Goal: Obtain resource: Download file/media

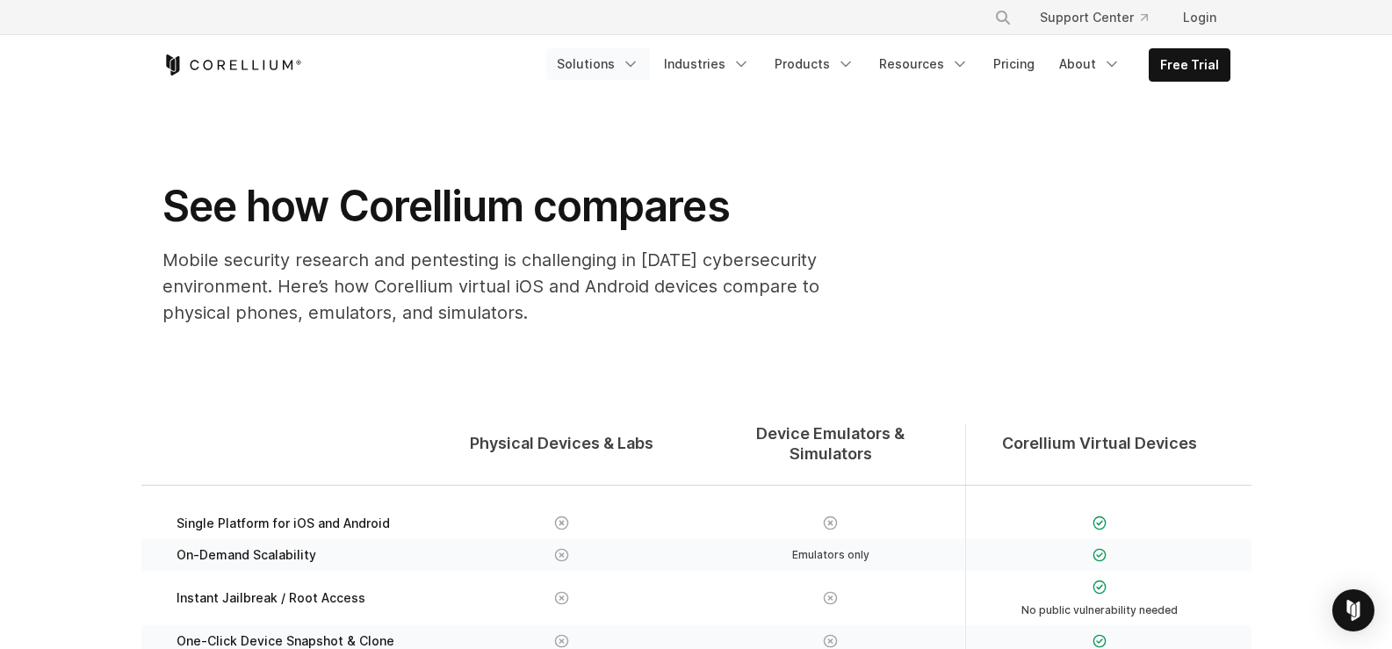
click at [639, 69] on icon "Navigation Menu" at bounding box center [631, 64] width 18 height 18
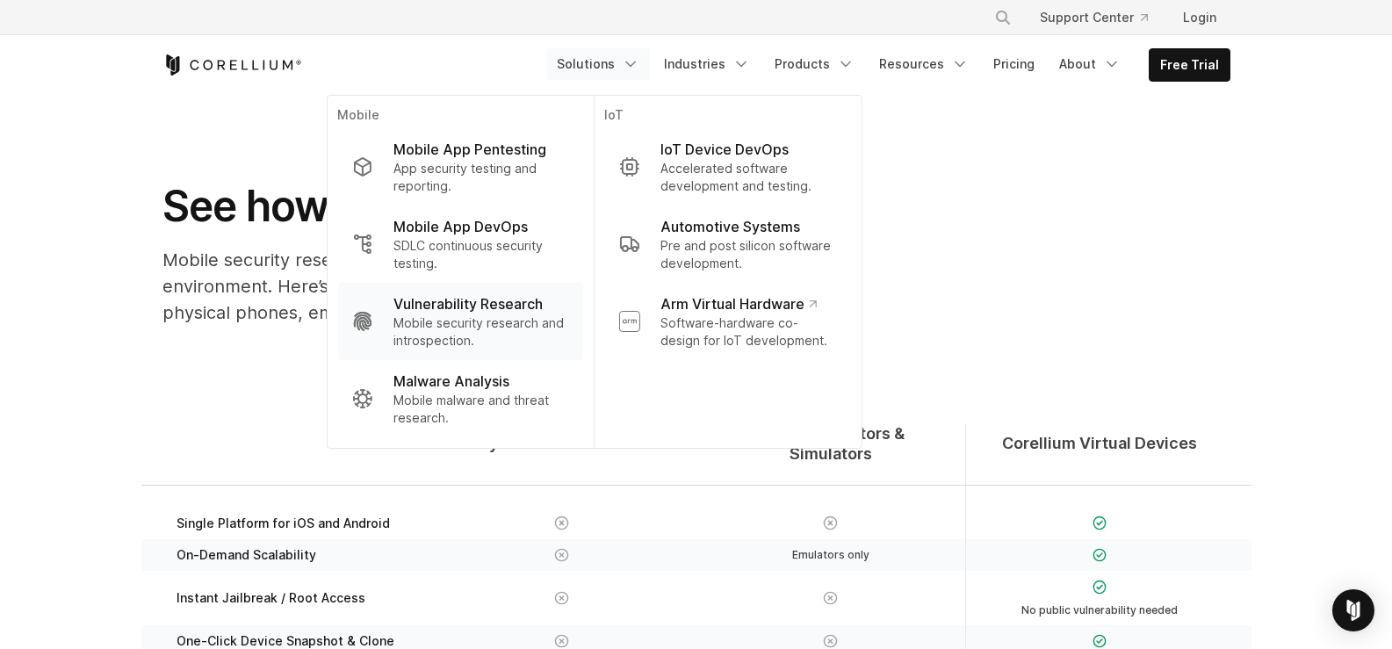
click at [520, 301] on p "Vulnerability Research" at bounding box center [468, 303] width 149 height 21
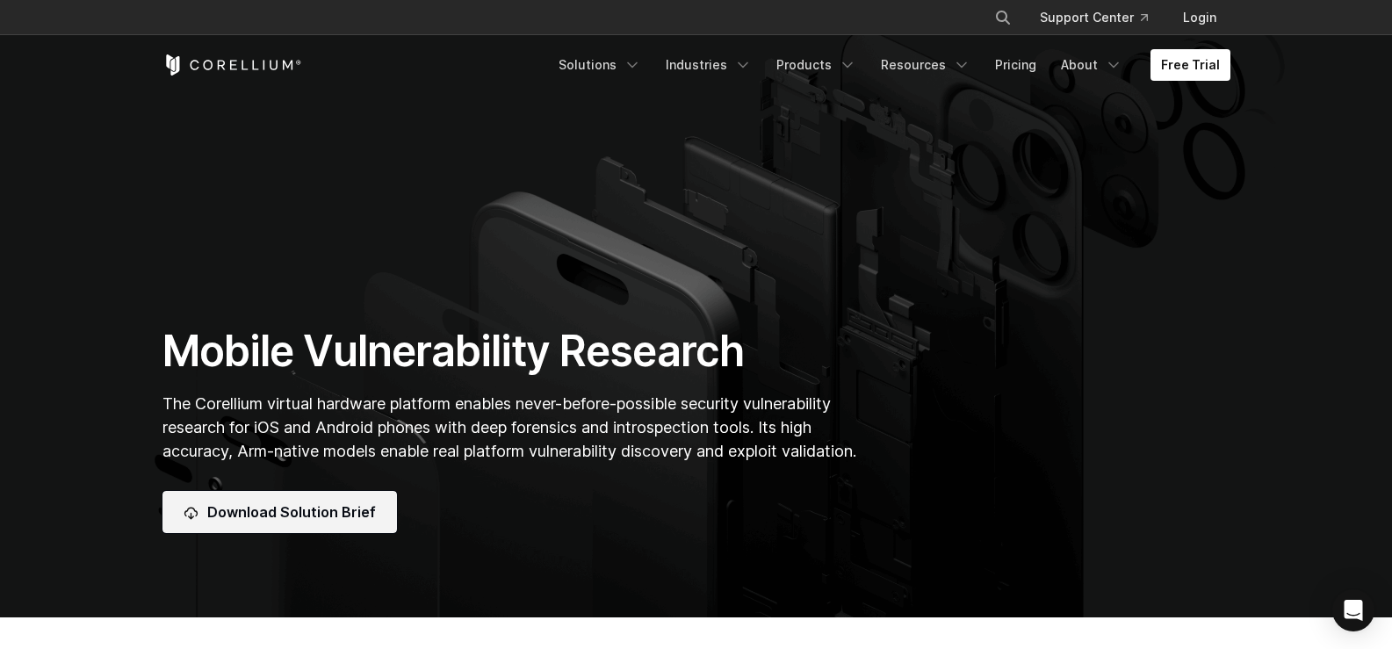
click at [364, 512] on span "Download Solution Brief" at bounding box center [291, 512] width 169 height 21
click at [752, 65] on icon "Navigation Menu" at bounding box center [743, 65] width 18 height 18
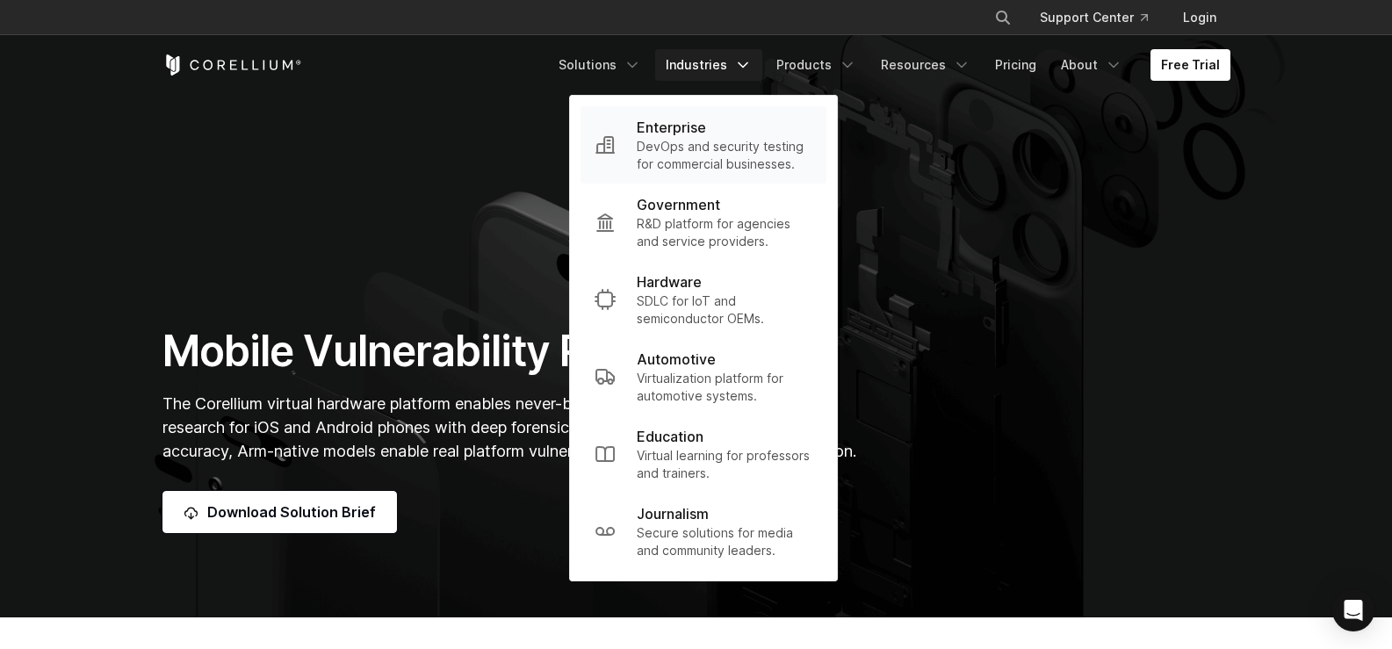
click at [710, 141] on p "DevOps and security testing for commercial businesses." at bounding box center [725, 155] width 176 height 35
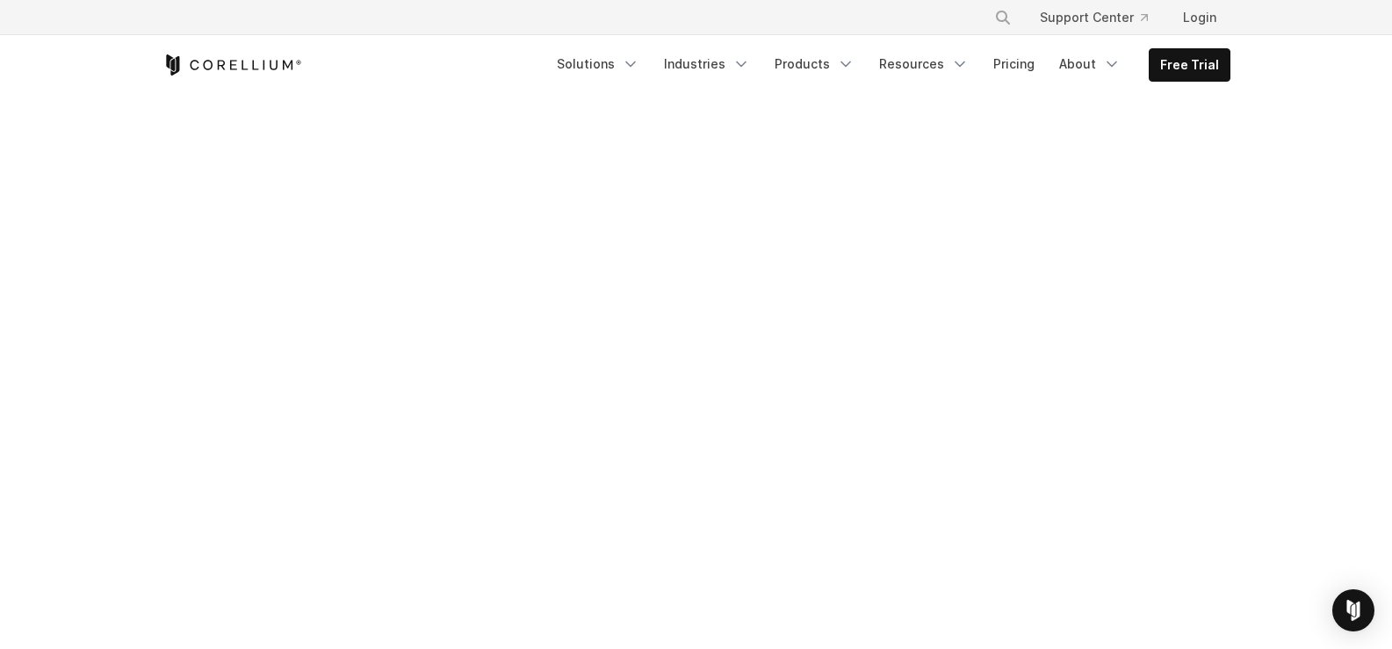
scroll to position [703, 0]
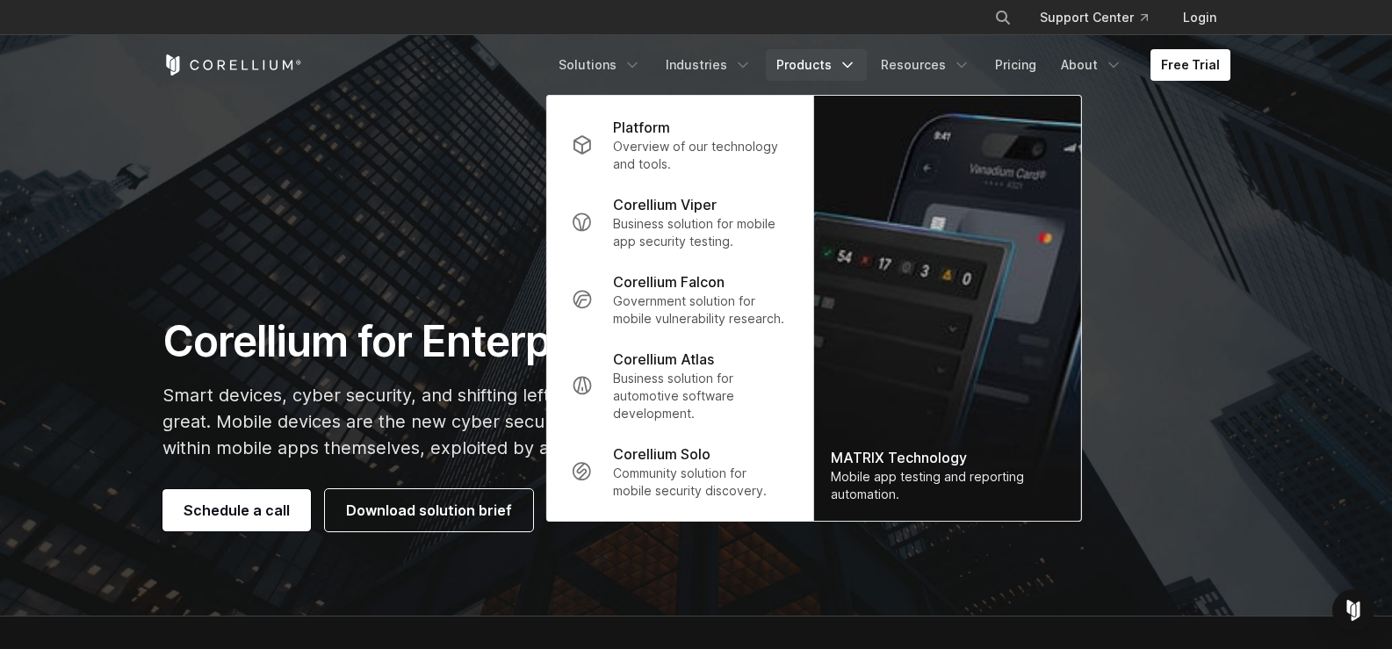
click at [856, 65] on icon "Navigation Menu" at bounding box center [848, 65] width 18 height 18
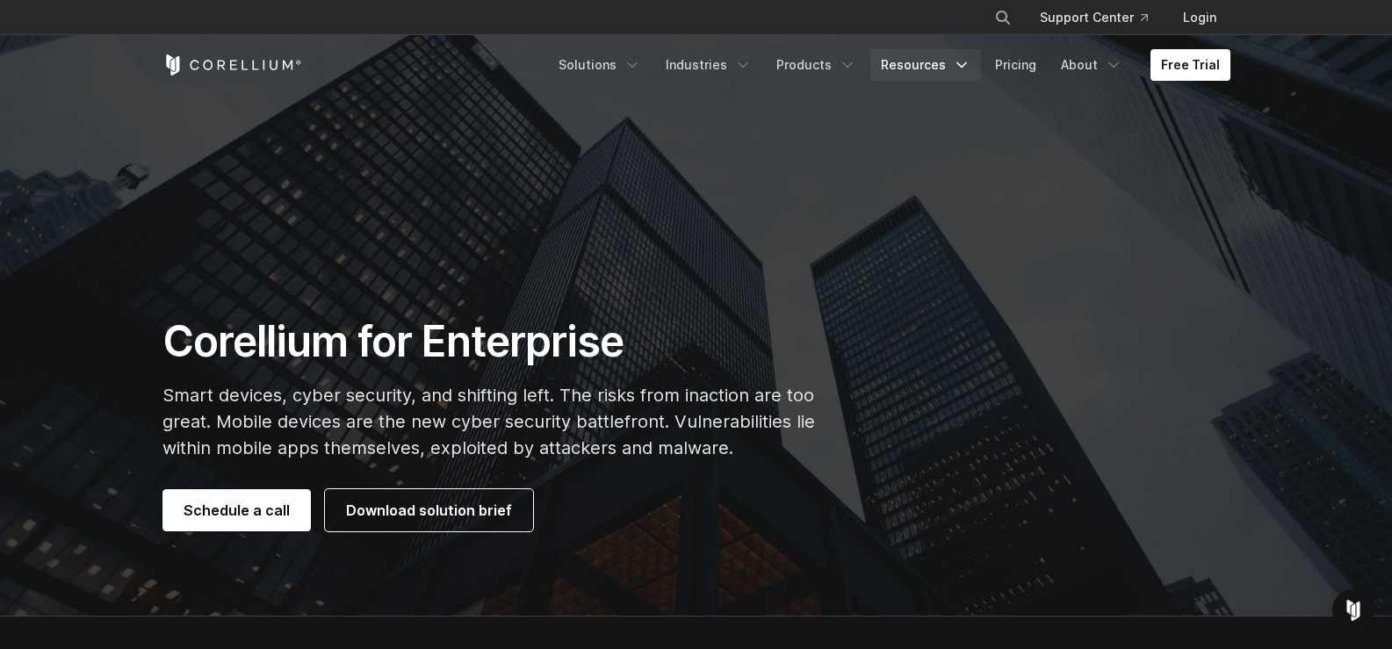
click at [948, 65] on link "Resources" at bounding box center [925, 65] width 111 height 32
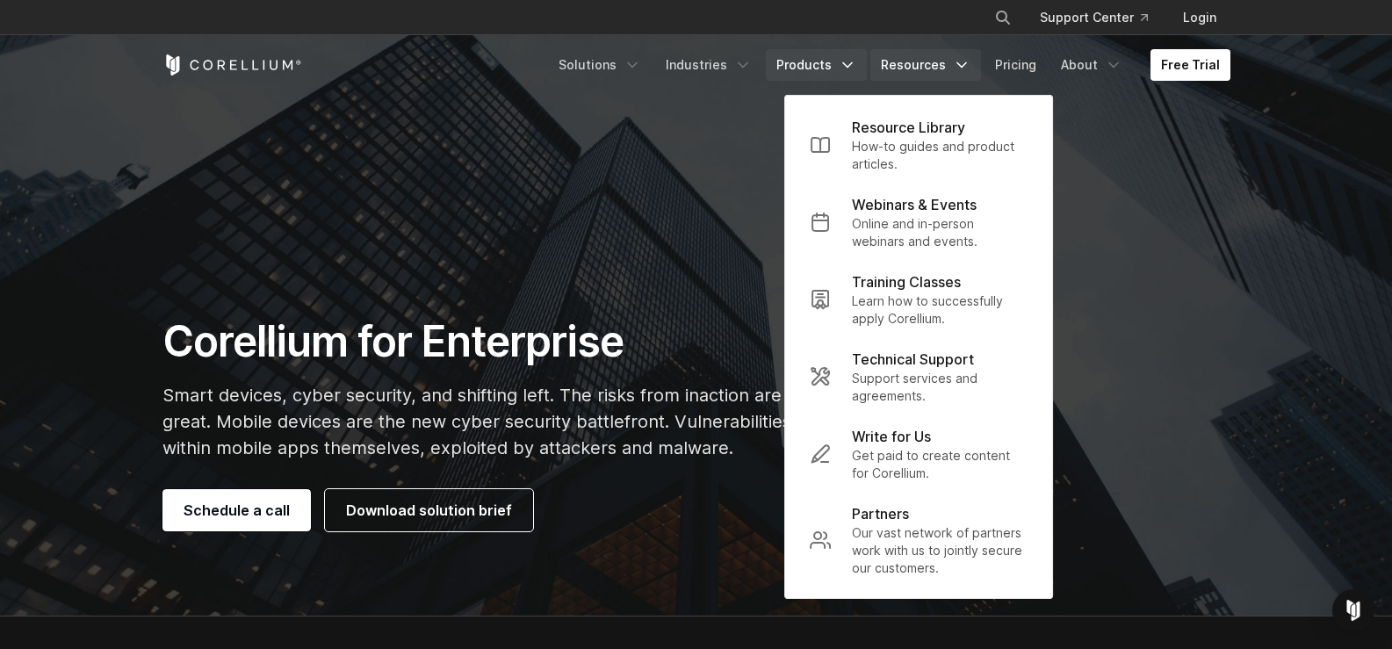
click at [839, 69] on link "Products" at bounding box center [816, 65] width 101 height 32
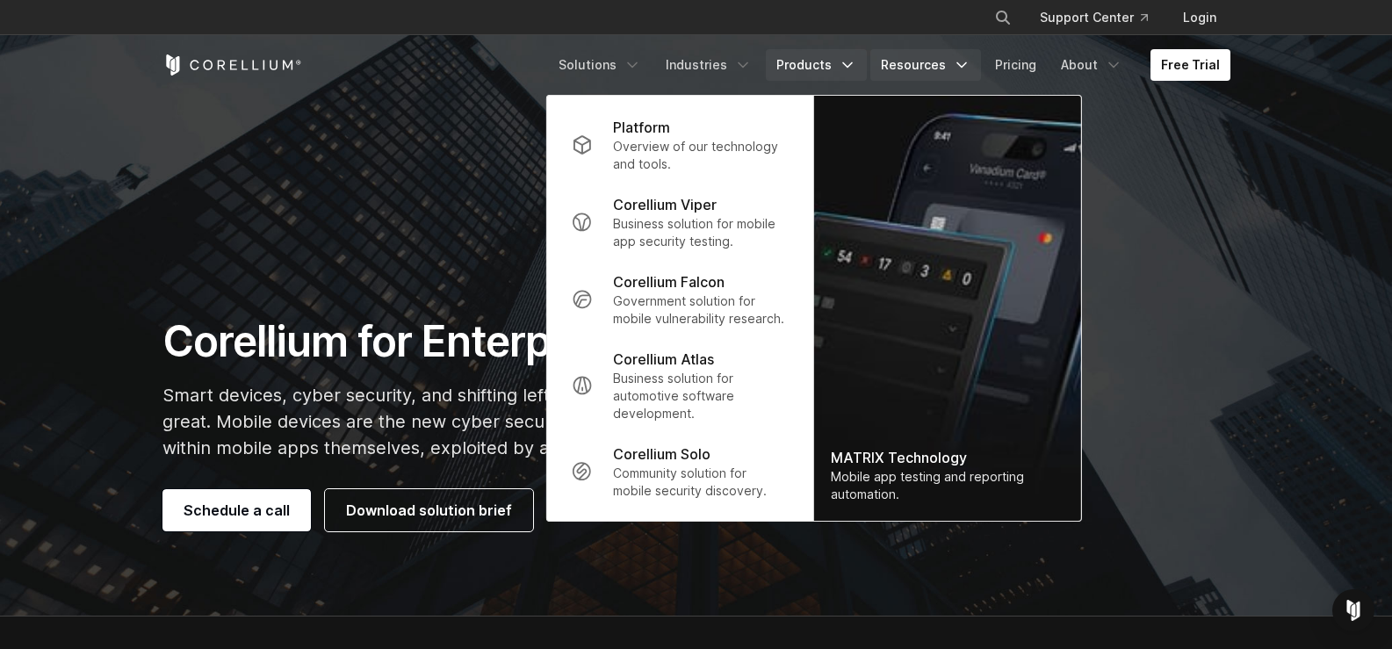
click at [913, 71] on link "Resources" at bounding box center [925, 65] width 111 height 32
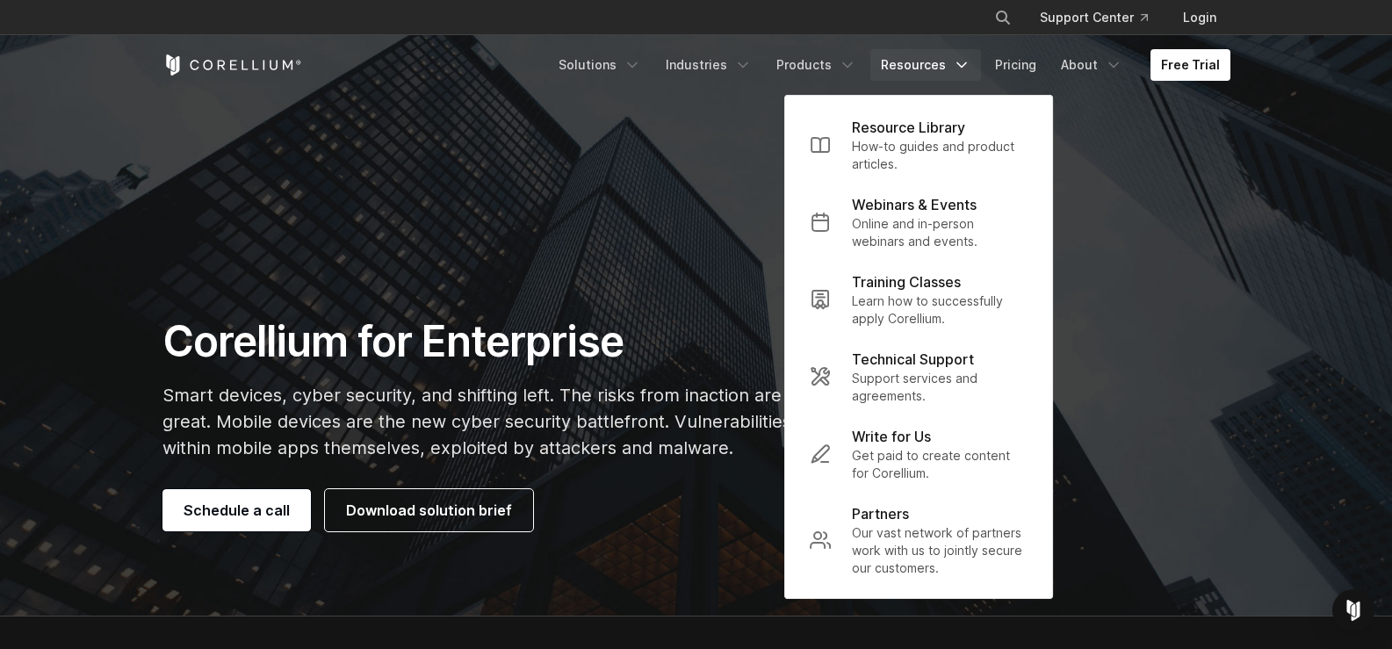
click at [1128, 139] on section "Corellium for Enterprise Smart devices, cyber security, and shifting left. The …" at bounding box center [696, 308] width 1392 height 617
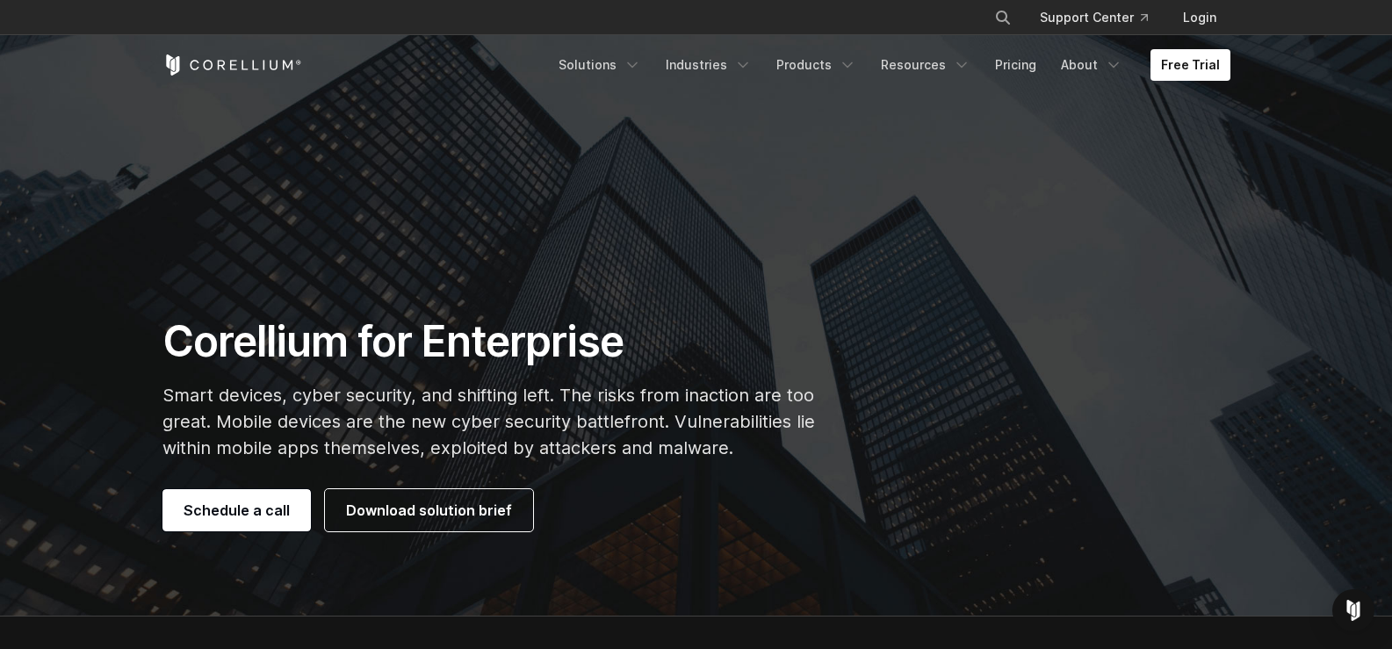
drag, startPoint x: 1023, startPoint y: 57, endPoint x: 937, endPoint y: 139, distance: 118.7
click at [937, 139] on section "Corellium for Enterprise Smart devices, cyber security, and shifting left. The …" at bounding box center [696, 308] width 1392 height 617
click at [1036, 65] on link "Pricing" at bounding box center [1016, 65] width 62 height 32
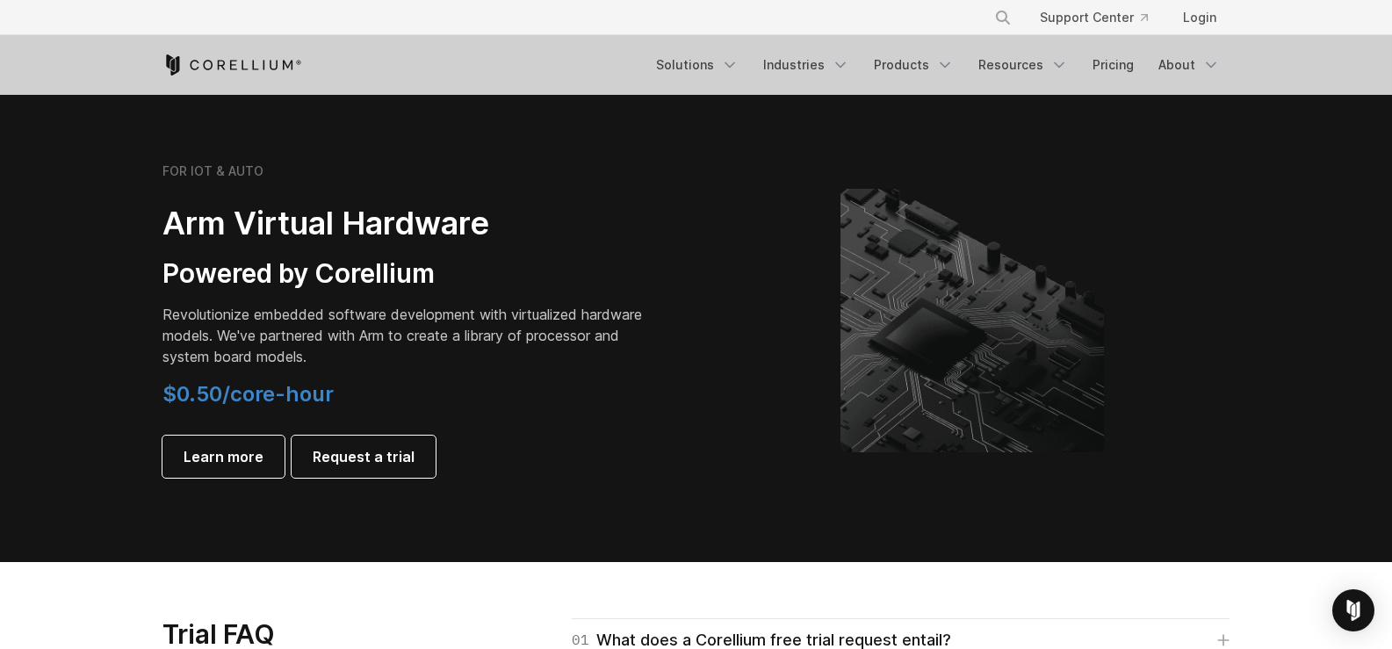
scroll to position [2020, 0]
